Goal: Task Accomplishment & Management: Manage account settings

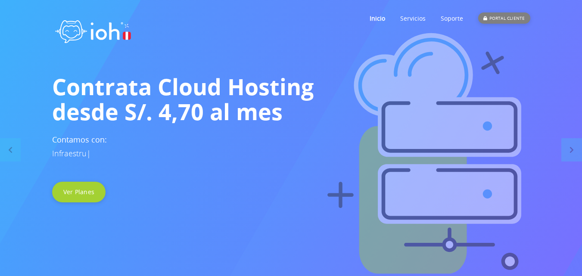
click at [509, 17] on div "PORTAL CLIENTE" at bounding box center [504, 17] width 52 height 11
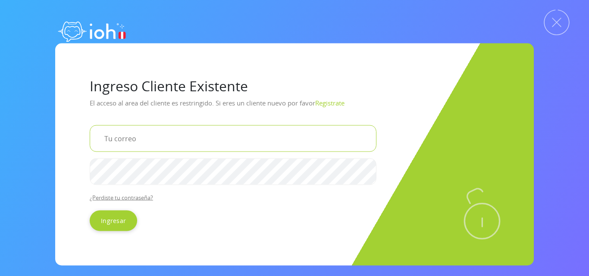
click at [139, 136] on input "email" at bounding box center [233, 138] width 287 height 27
type input "[EMAIL_ADDRESS][DOMAIN_NAME]"
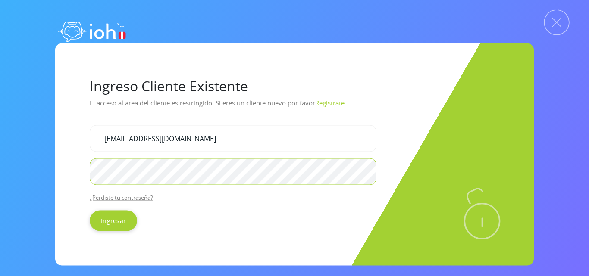
click at [90, 210] on input "Ingresar" at bounding box center [113, 220] width 47 height 21
